Goal: Information Seeking & Learning: Check status

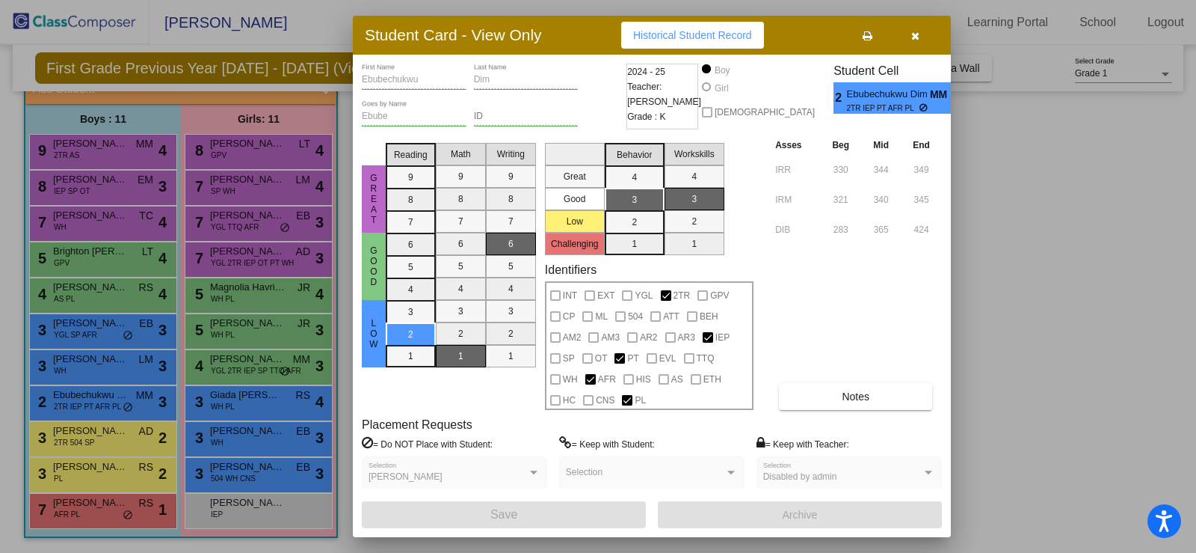
click at [218, 174] on div at bounding box center [598, 276] width 1196 height 553
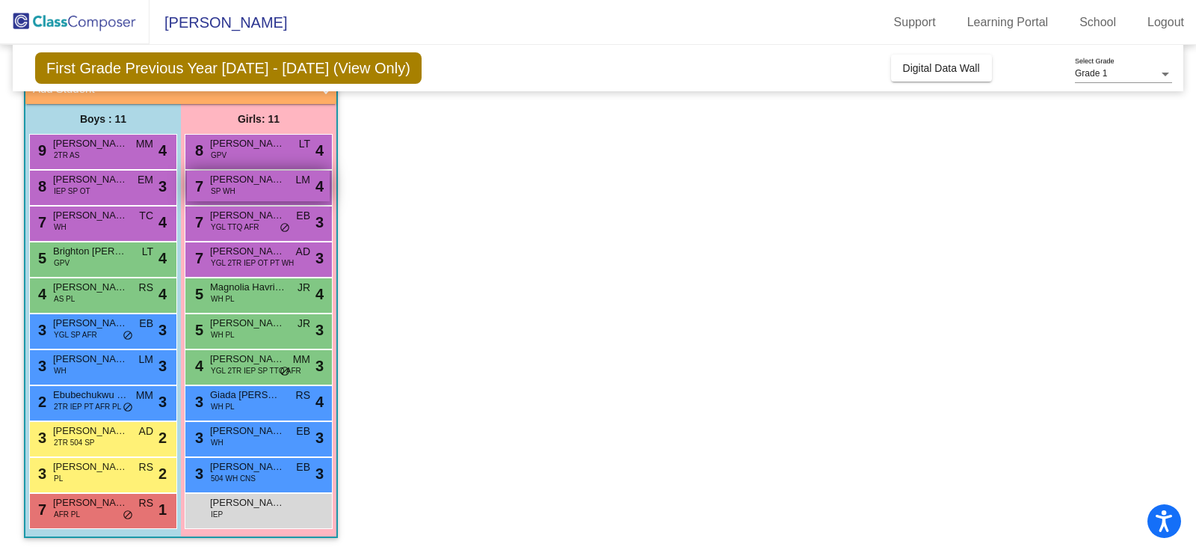
click at [260, 185] on span "[PERSON_NAME]" at bounding box center [247, 179] width 75 height 15
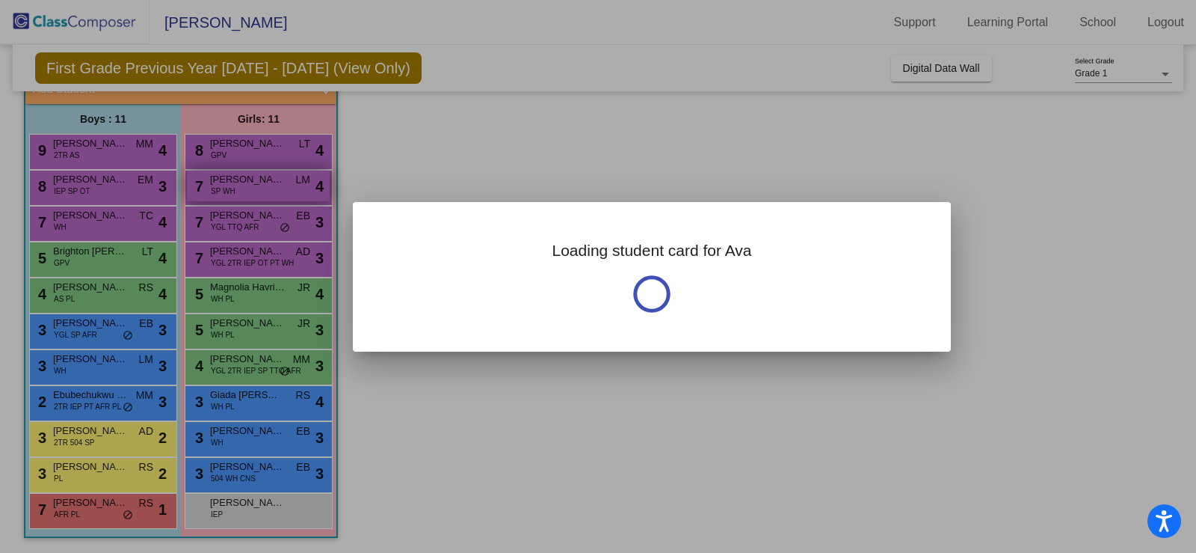
click at [260, 185] on div at bounding box center [598, 276] width 1196 height 553
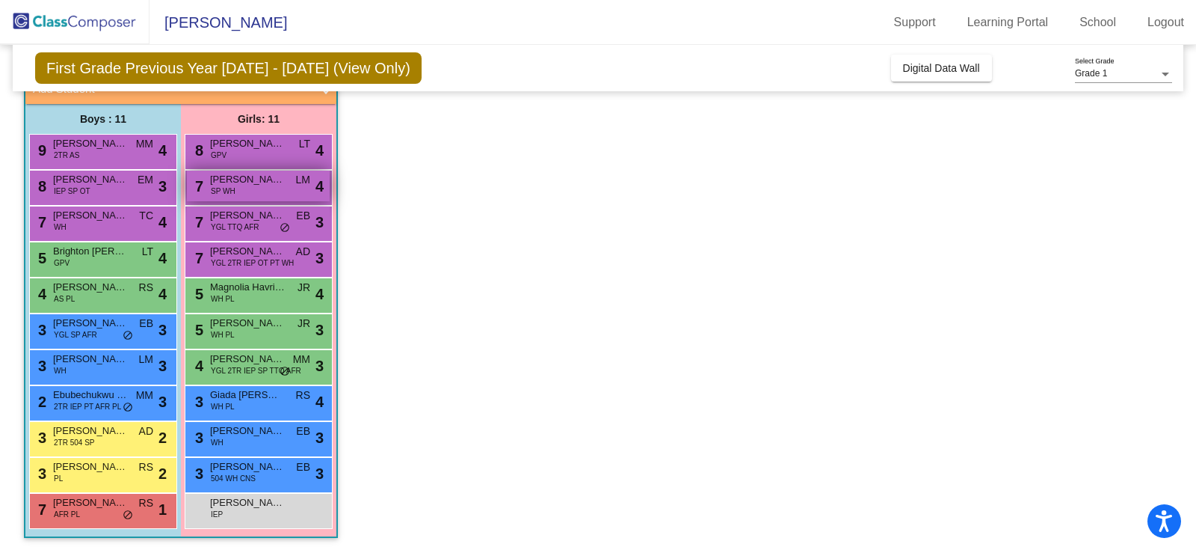
click at [263, 189] on div "7 [PERSON_NAME] SP WH LM lock do_not_disturb_alt 4" at bounding box center [258, 185] width 143 height 31
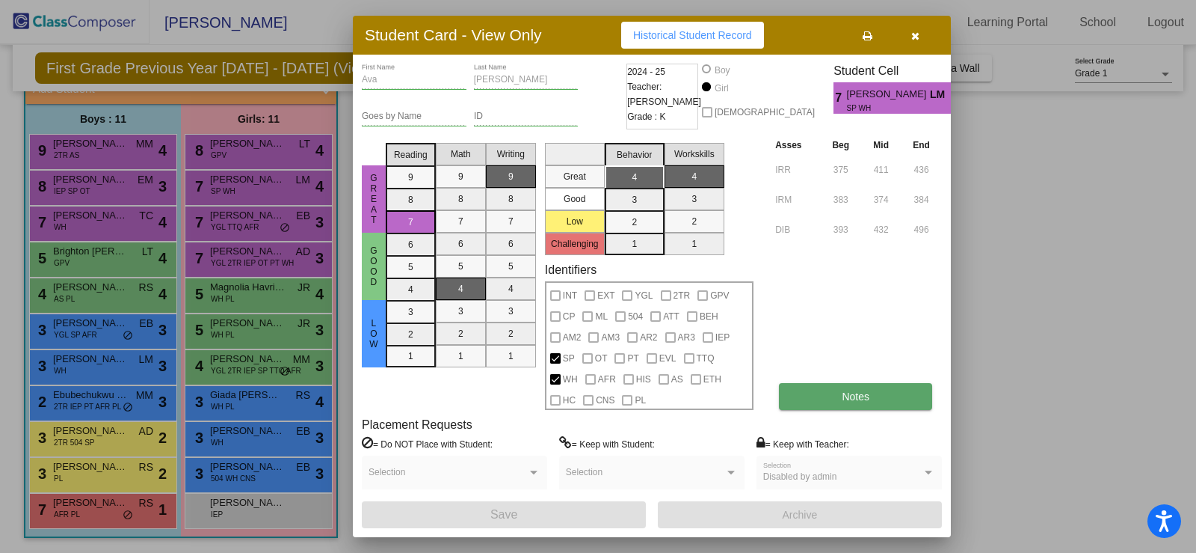
click at [851, 390] on span "Notes" at bounding box center [856, 396] width 28 height 12
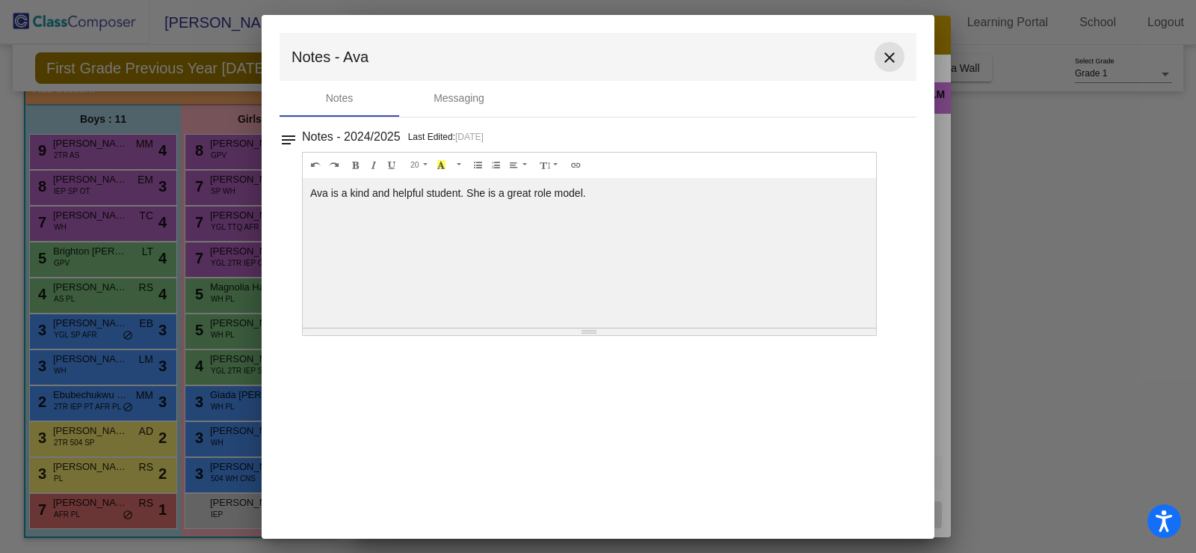
click at [890, 58] on mat-icon "close" at bounding box center [890, 58] width 18 height 18
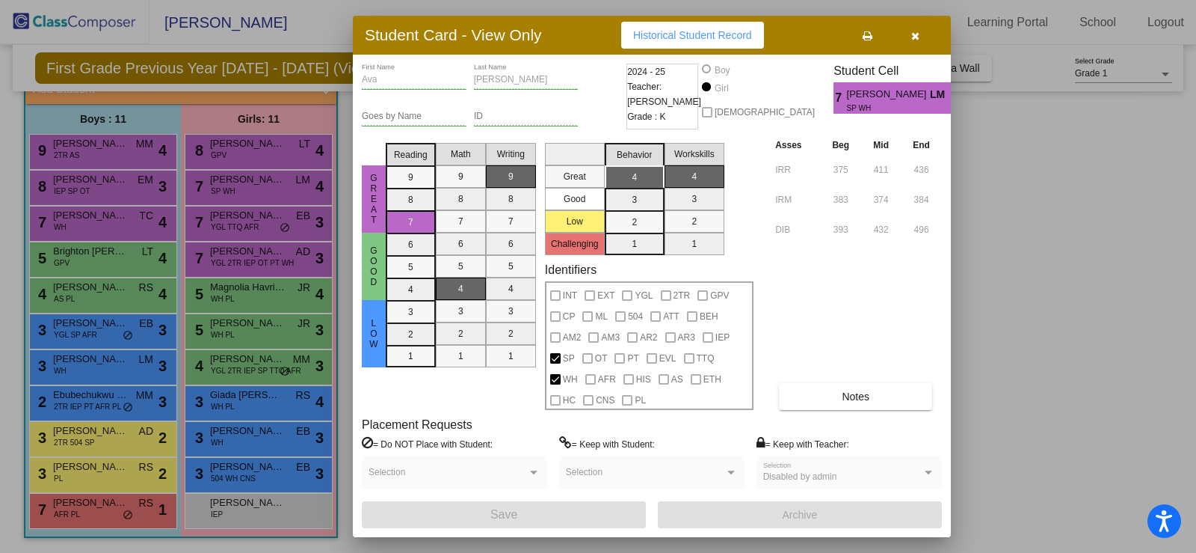
click at [224, 331] on div at bounding box center [598, 276] width 1196 height 553
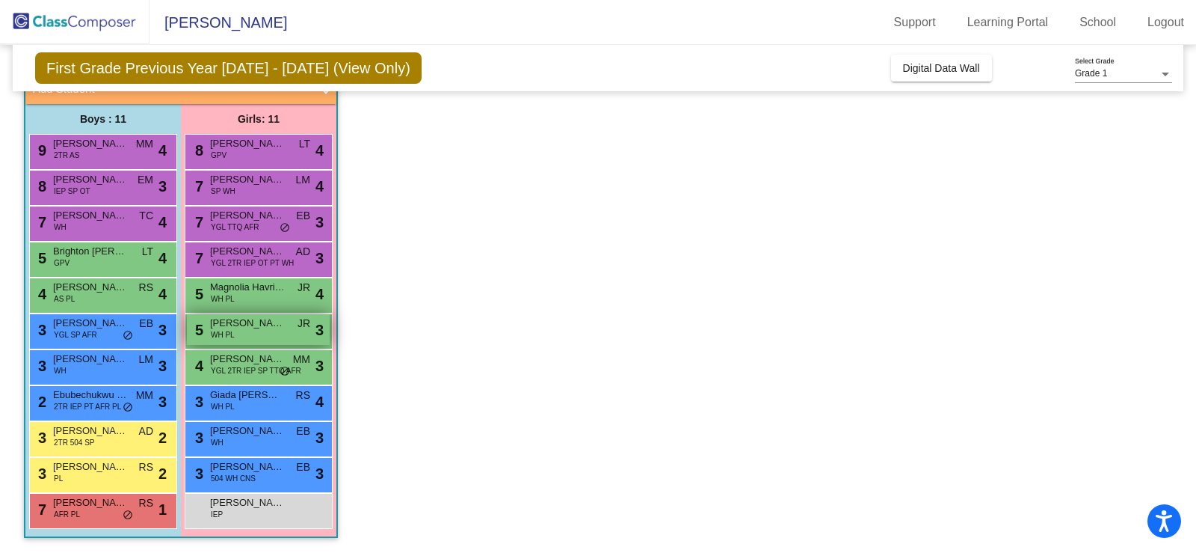
click at [212, 323] on span "[PERSON_NAME]" at bounding box center [247, 323] width 75 height 15
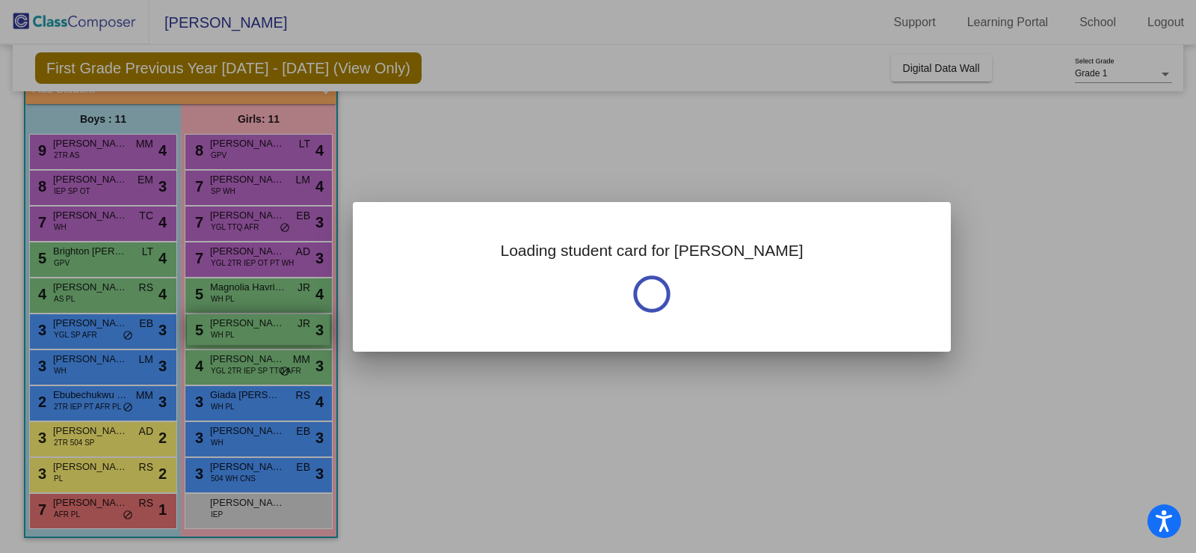
click at [212, 323] on div at bounding box center [598, 276] width 1196 height 553
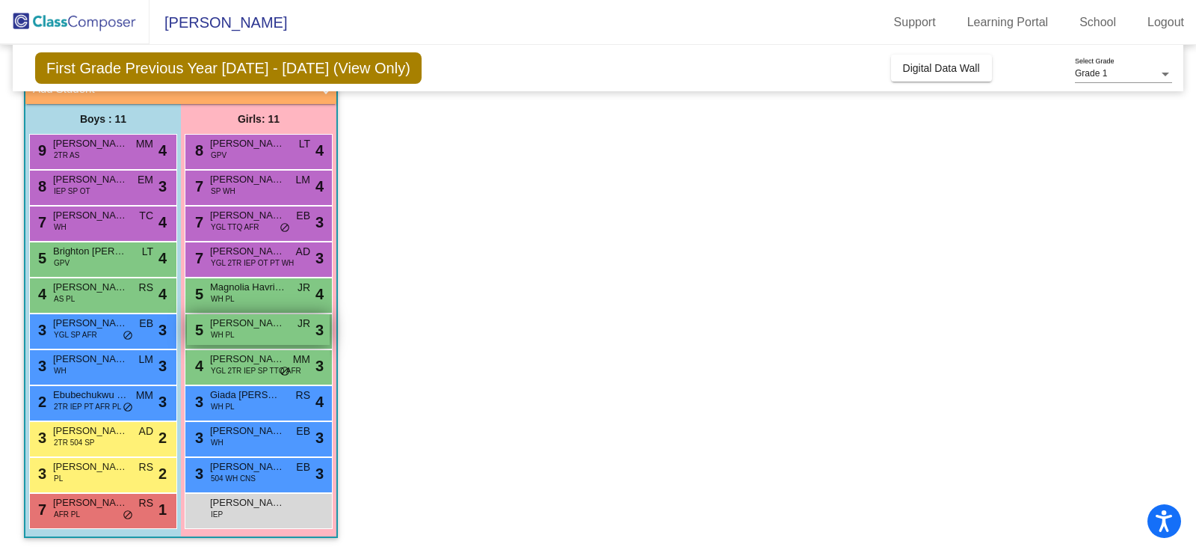
click at [233, 334] on span "WH PL" at bounding box center [223, 334] width 24 height 11
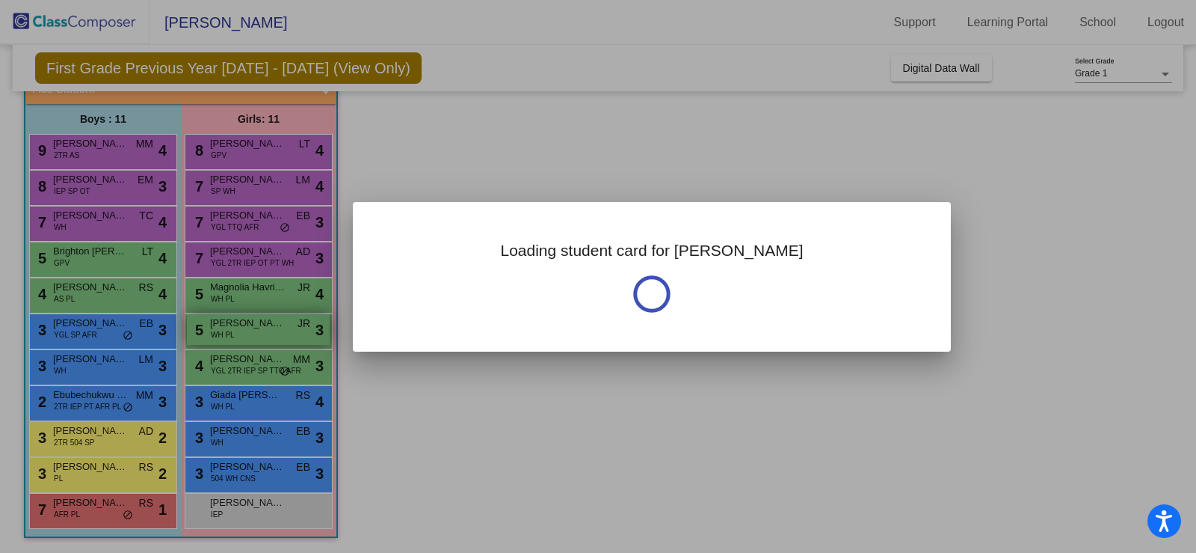
click at [233, 334] on div at bounding box center [598, 276] width 1196 height 553
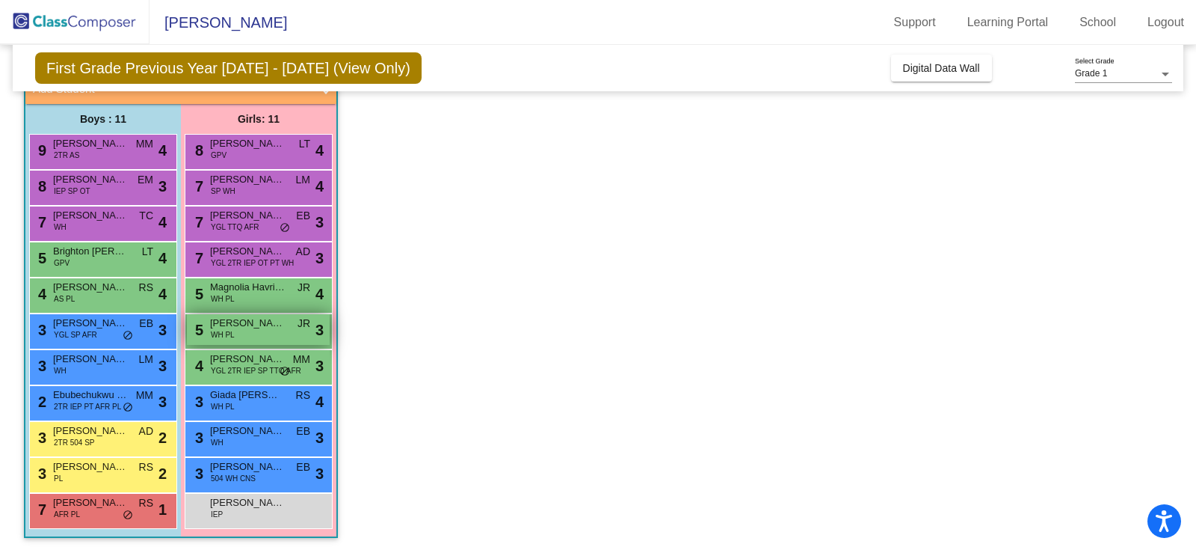
click at [233, 334] on span "WH PL" at bounding box center [223, 334] width 24 height 11
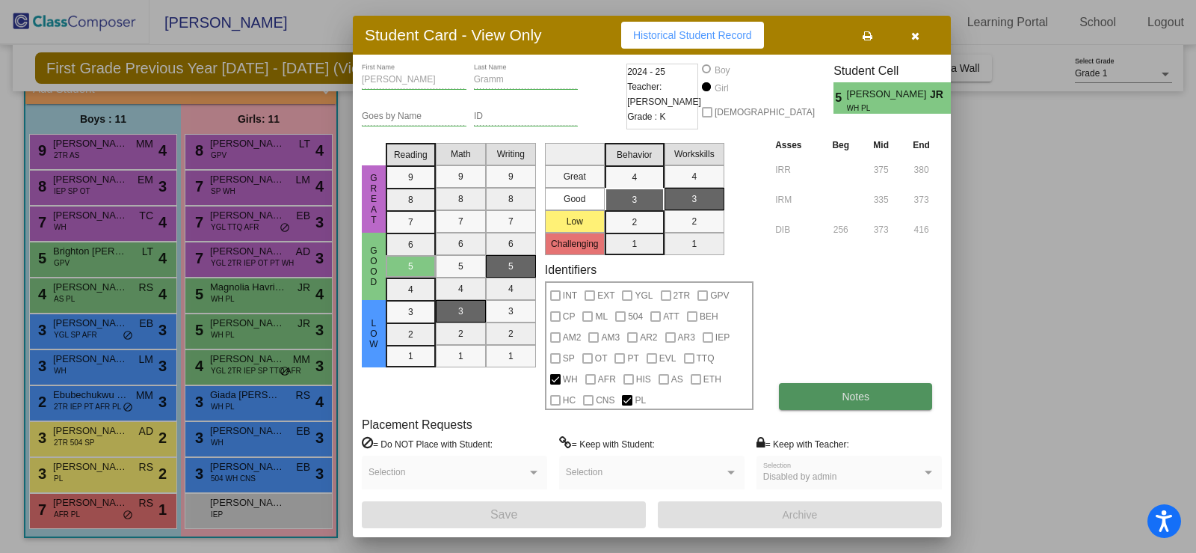
click at [871, 401] on button "Notes" at bounding box center [855, 396] width 153 height 27
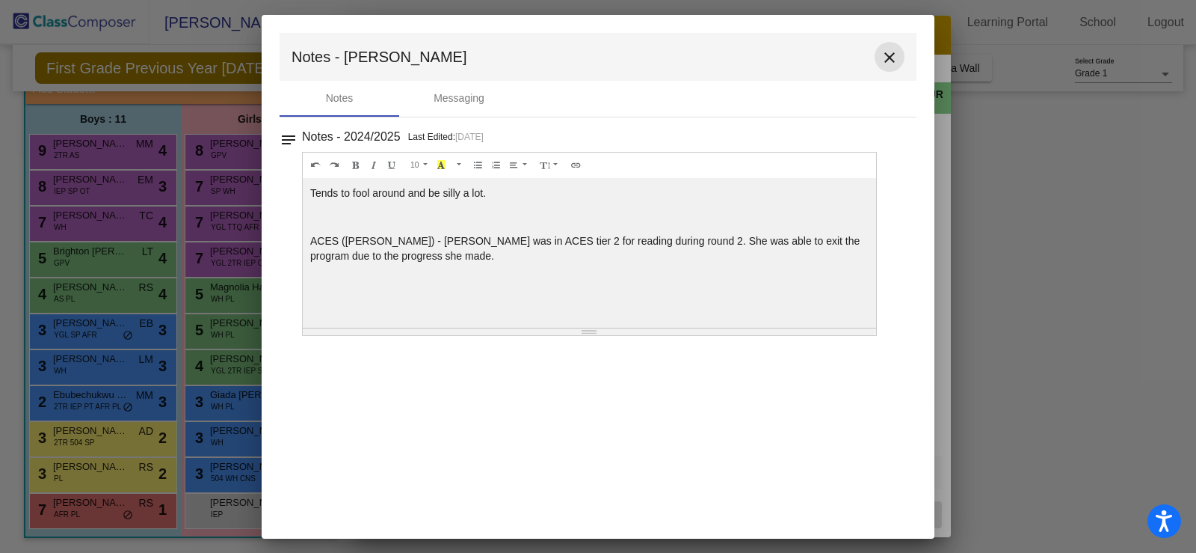
click at [885, 56] on mat-icon "close" at bounding box center [890, 58] width 18 height 18
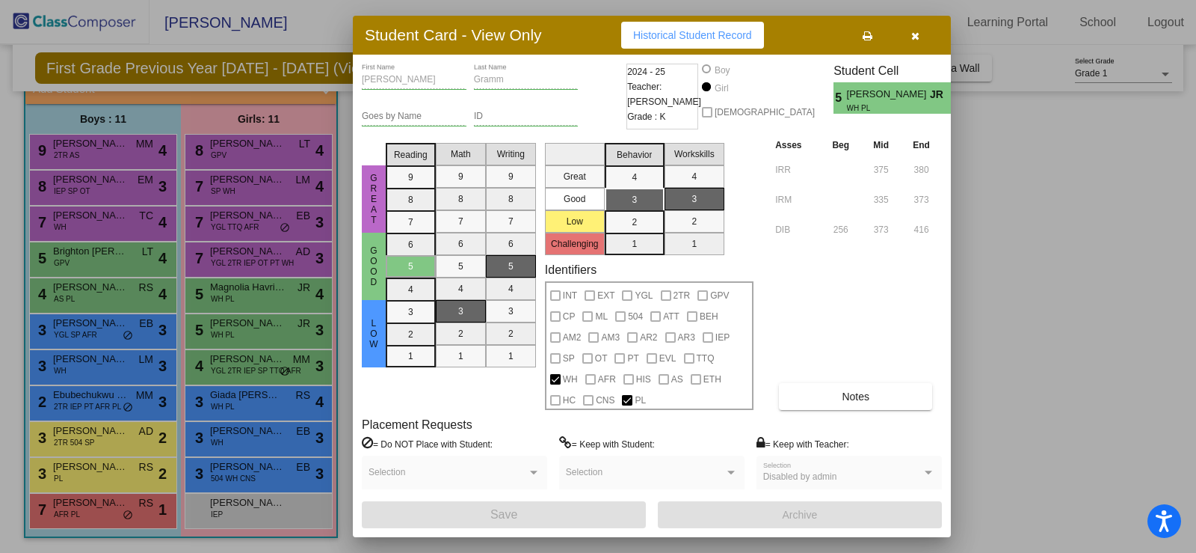
click at [997, 204] on div at bounding box center [598, 276] width 1196 height 553
